Goal: Task Accomplishment & Management: Use online tool/utility

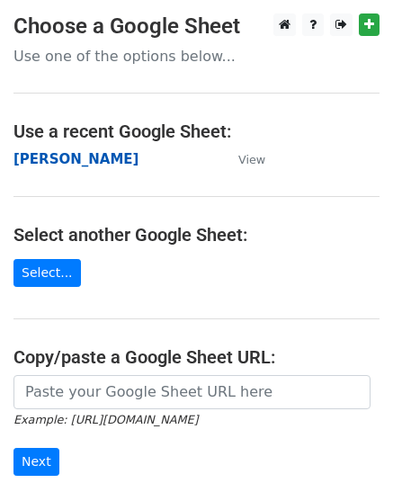
click at [55, 157] on strong "[PERSON_NAME]" at bounding box center [75, 159] width 125 height 16
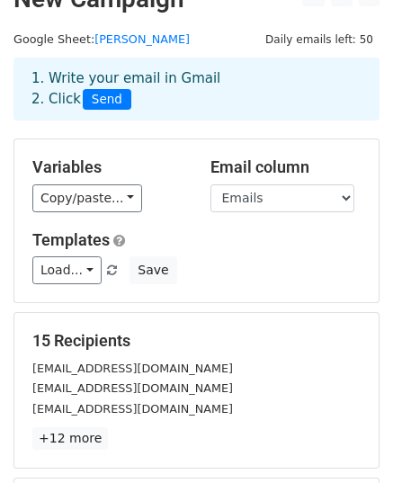
scroll to position [283, 0]
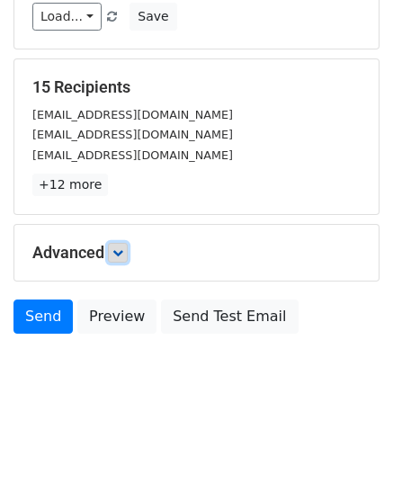
click at [117, 249] on icon at bounding box center [117, 252] width 11 height 11
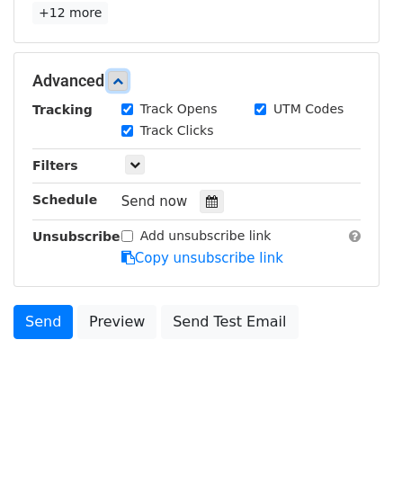
scroll to position [459, 0]
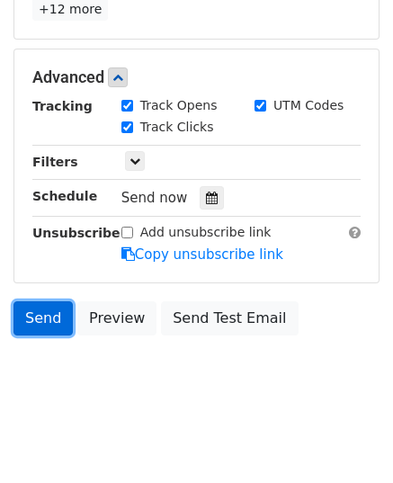
click at [50, 314] on link "Send" at bounding box center [42, 318] width 59 height 34
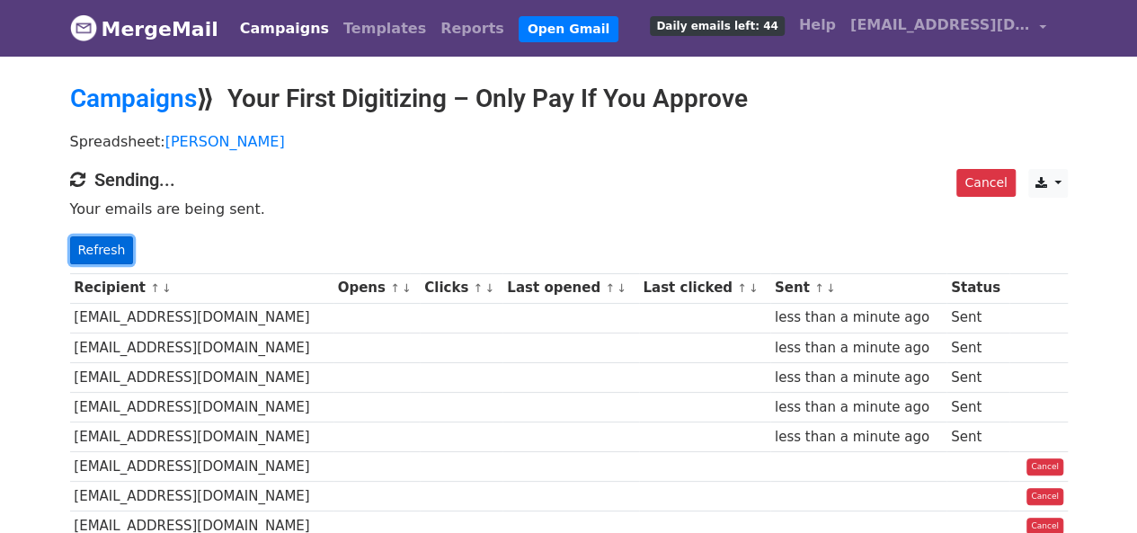
click at [108, 247] on link "Refresh" at bounding box center [102, 250] width 64 height 28
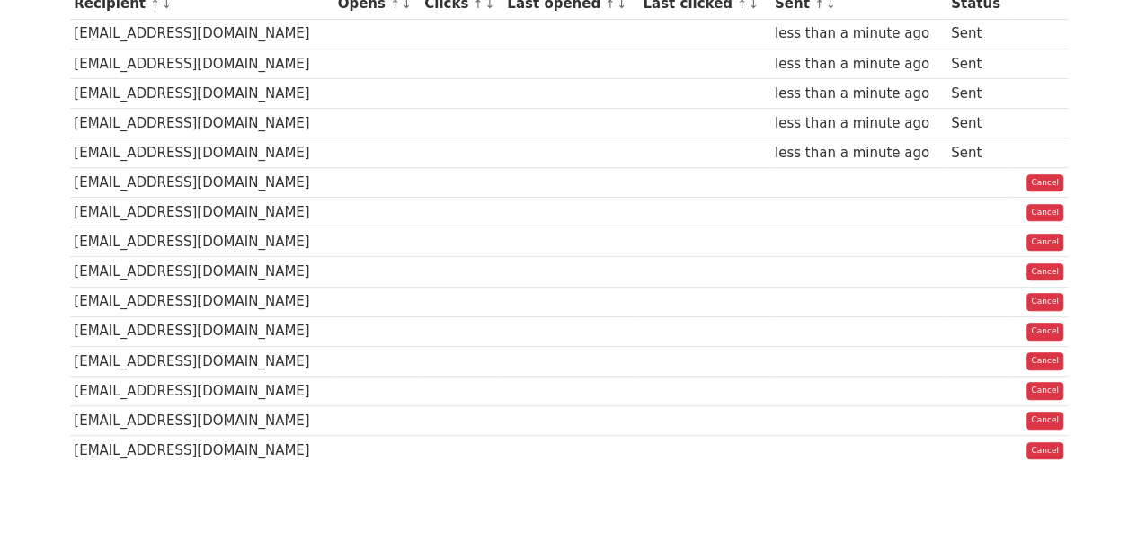
scroll to position [369, 0]
